Goal: Information Seeking & Learning: Learn about a topic

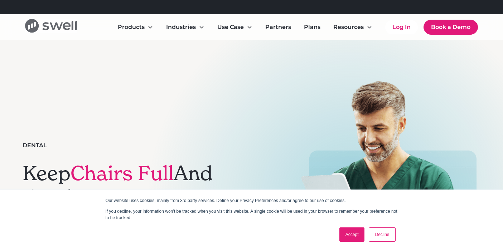
click at [38, 25] on icon "home" at bounding box center [32, 26] width 14 height 14
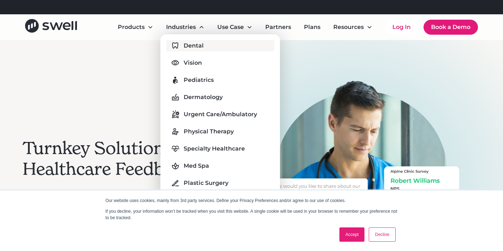
click at [196, 45] on div "Dental" at bounding box center [194, 45] width 20 height 9
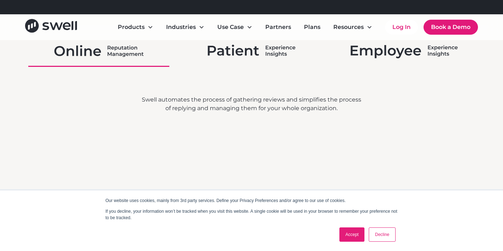
scroll to position [1278, 0]
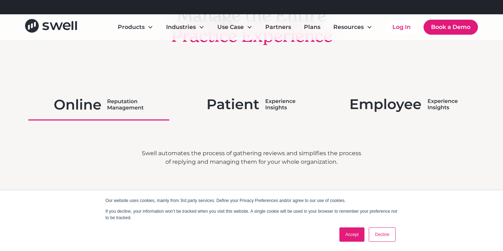
click at [249, 104] on img at bounding box center [251, 104] width 88 height 19
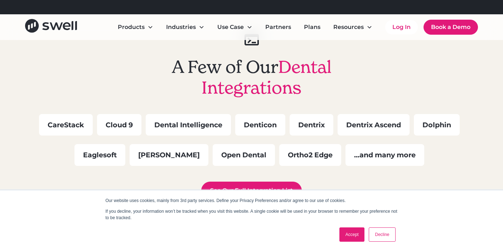
scroll to position [2027, 0]
